Goal: Information Seeking & Learning: Check status

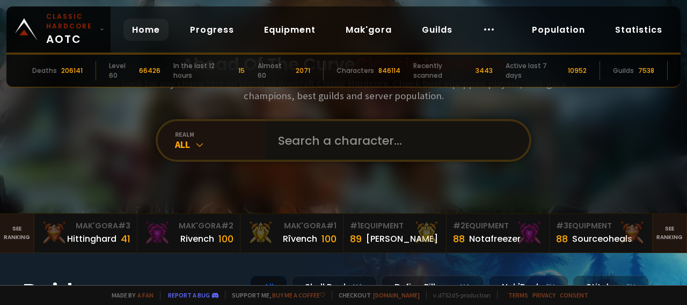
click at [314, 143] on input "text" at bounding box center [393, 140] width 245 height 39
paste input "Stonetotem"
type input "Stonetotem"
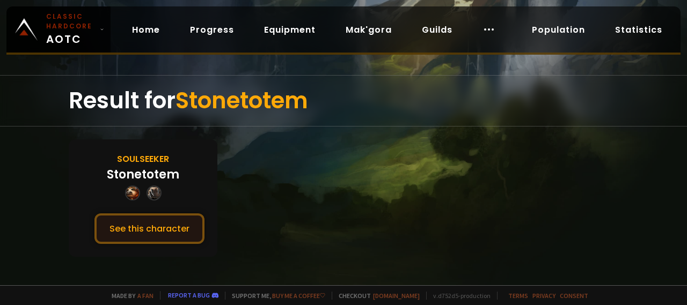
click at [146, 224] on button "See this character" at bounding box center [149, 229] width 110 height 31
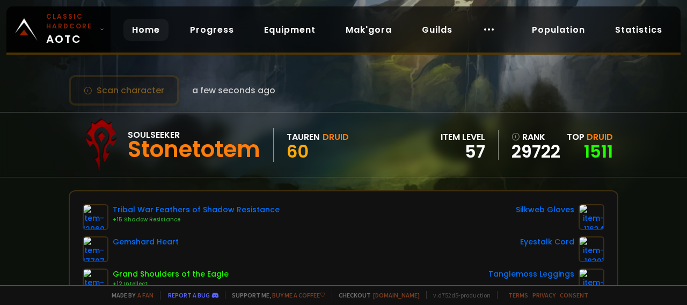
click at [136, 25] on link "Home" at bounding box center [145, 30] width 45 height 22
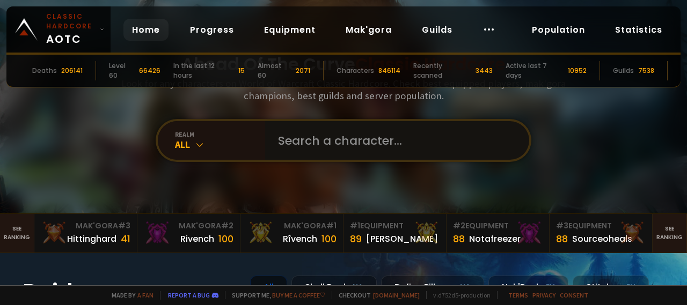
click at [317, 141] on input "text" at bounding box center [393, 140] width 245 height 39
type input "piso"
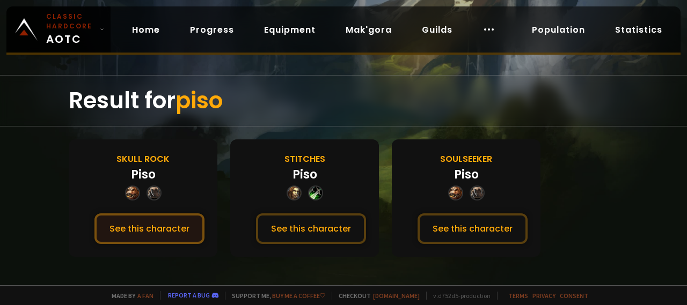
click at [153, 223] on button "See this character" at bounding box center [149, 229] width 110 height 31
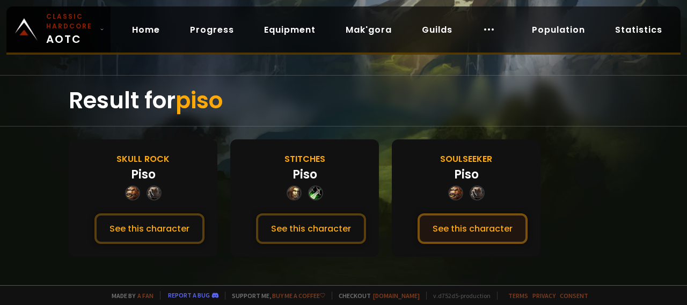
click at [460, 221] on button "See this character" at bounding box center [472, 229] width 110 height 31
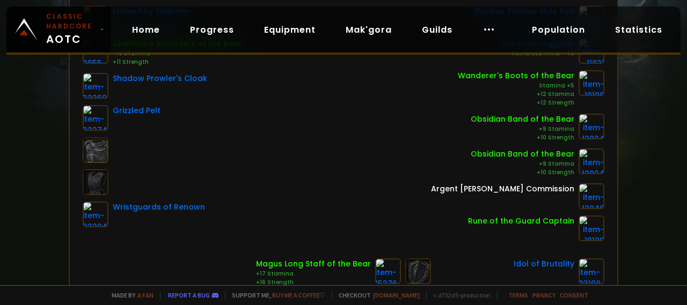
scroll to position [268, 0]
